Goal: Find specific page/section: Find specific page/section

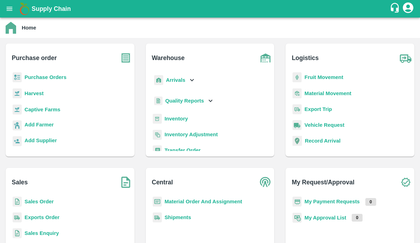
click at [42, 113] on p "Captive Farms" at bounding box center [43, 110] width 36 height 8
click at [42, 108] on b "Captive Farms" at bounding box center [43, 110] width 36 height 6
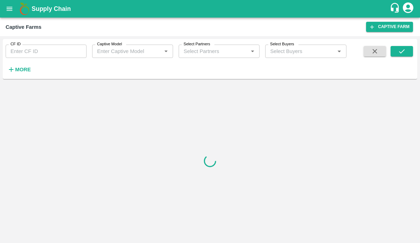
click at [36, 52] on input "CF ID" at bounding box center [46, 51] width 81 height 13
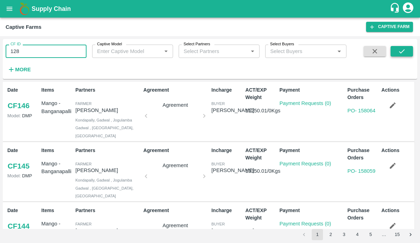
type input "128"
click at [398, 55] on button "submit" at bounding box center [402, 51] width 22 height 11
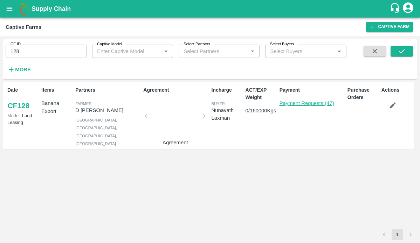
click at [285, 105] on link "Payment Requests (47)" at bounding box center [307, 103] width 55 height 6
